Goal: Information Seeking & Learning: Learn about a topic

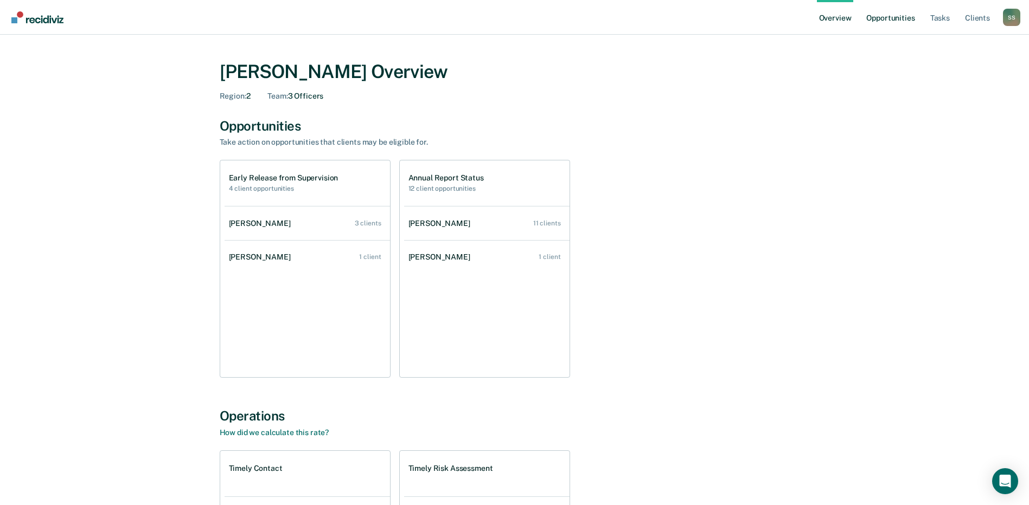
click at [891, 22] on link "Opportunities" at bounding box center [890, 17] width 53 height 35
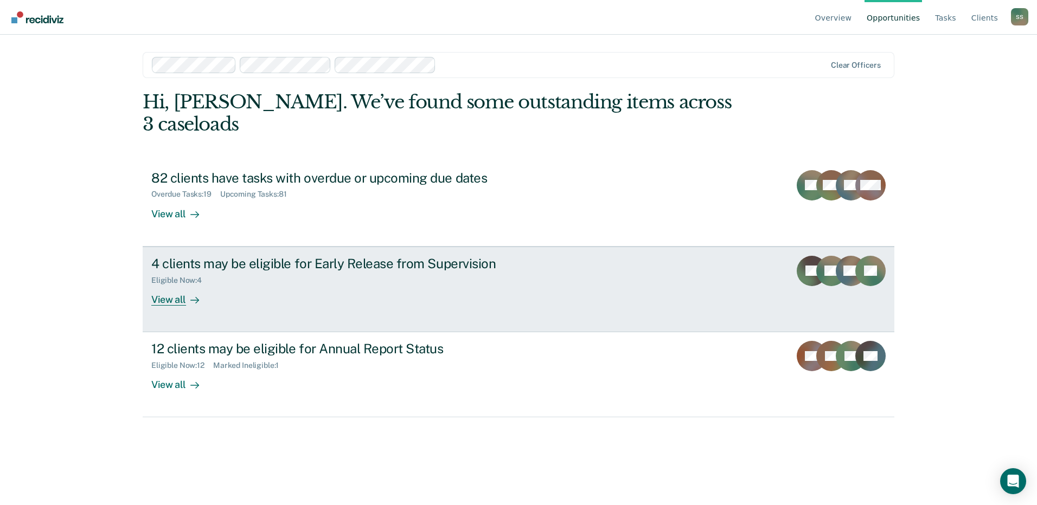
click at [171, 285] on div "View all" at bounding box center [181, 295] width 61 height 21
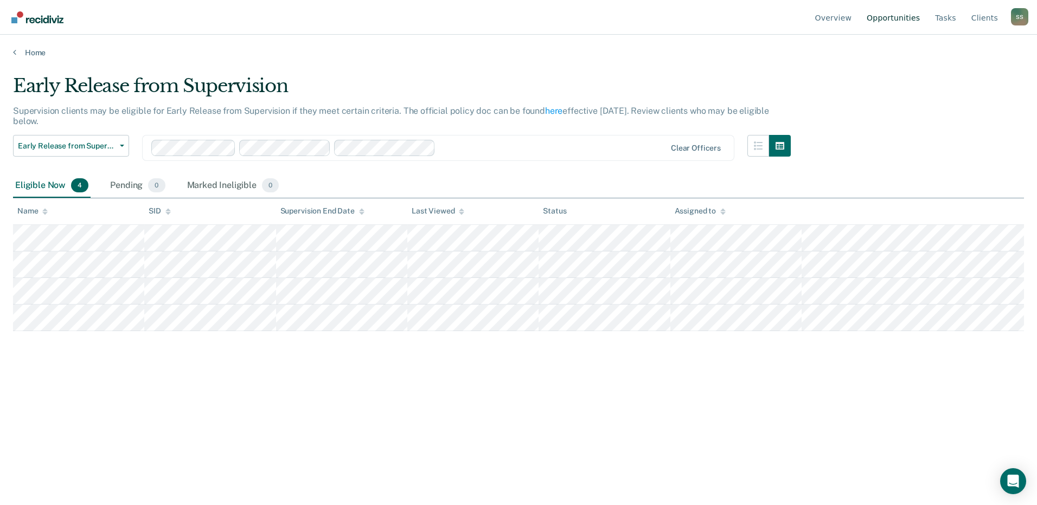
click at [917, 21] on link "Opportunities" at bounding box center [893, 17] width 57 height 35
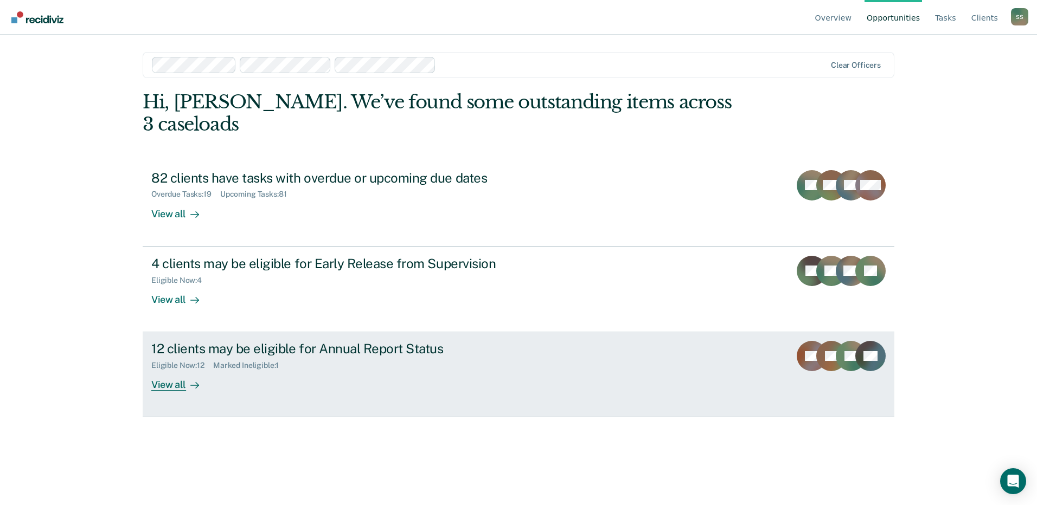
click at [169, 369] on link "12 clients may be eligible for Annual Report Status Eligible Now : 12 Marked In…" at bounding box center [519, 374] width 752 height 85
